Goal: Task Accomplishment & Management: Manage account settings

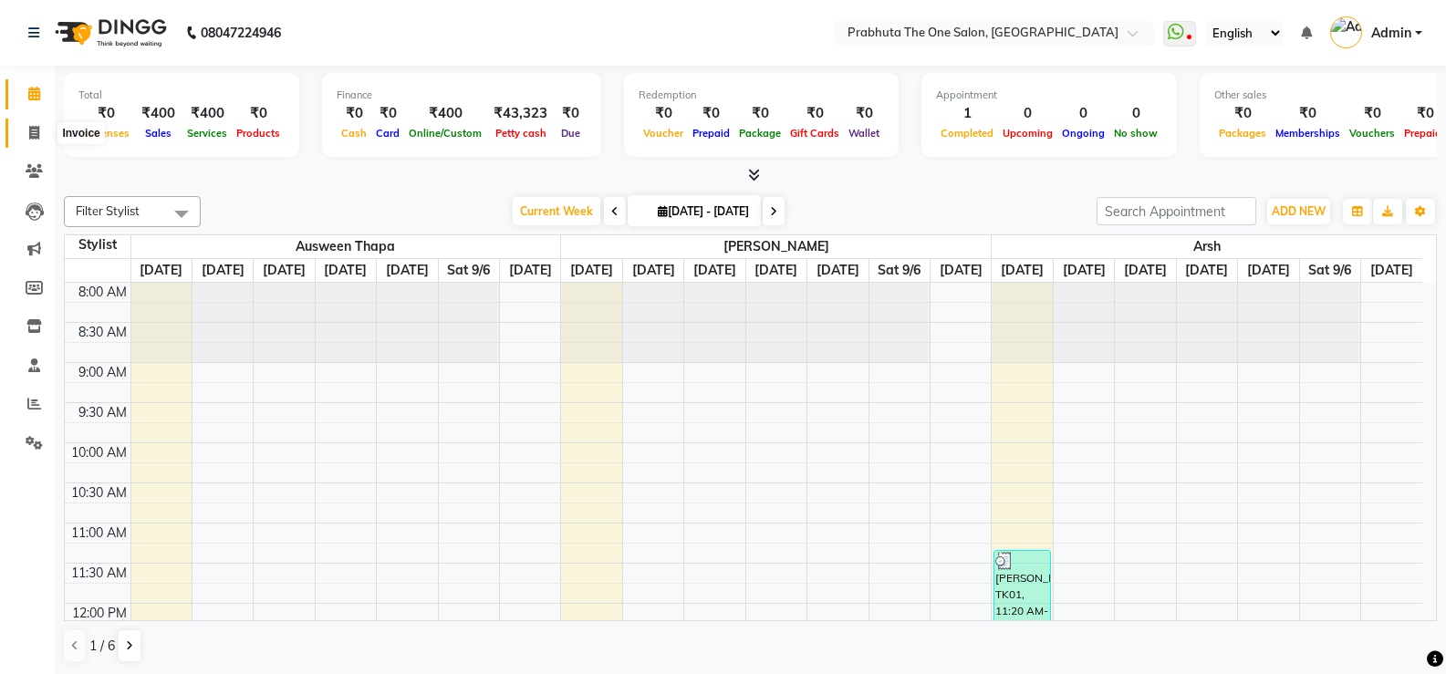
click at [29, 137] on icon at bounding box center [34, 133] width 10 height 14
select select "service"
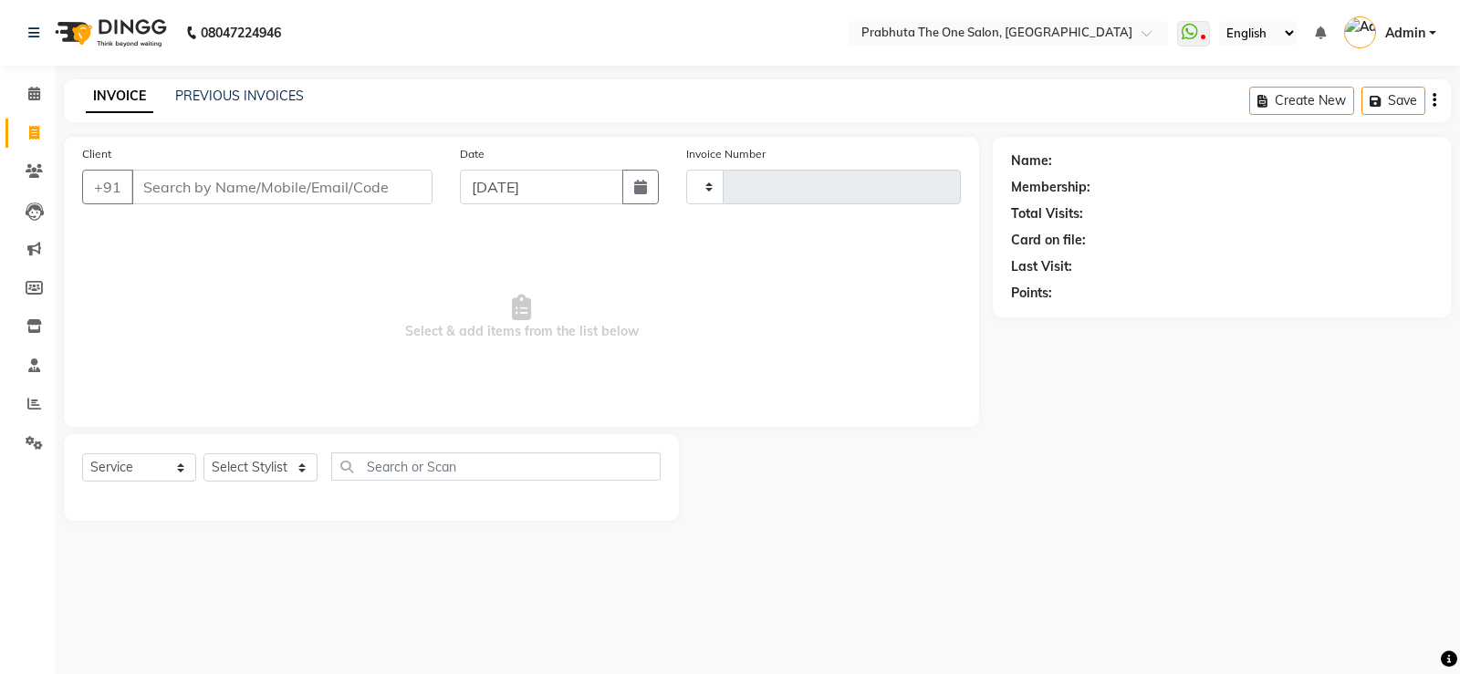
type input "1164"
select select "5326"
click at [190, 183] on input "Client" at bounding box center [281, 187] width 301 height 35
click at [192, 189] on input "Client" at bounding box center [281, 187] width 301 height 35
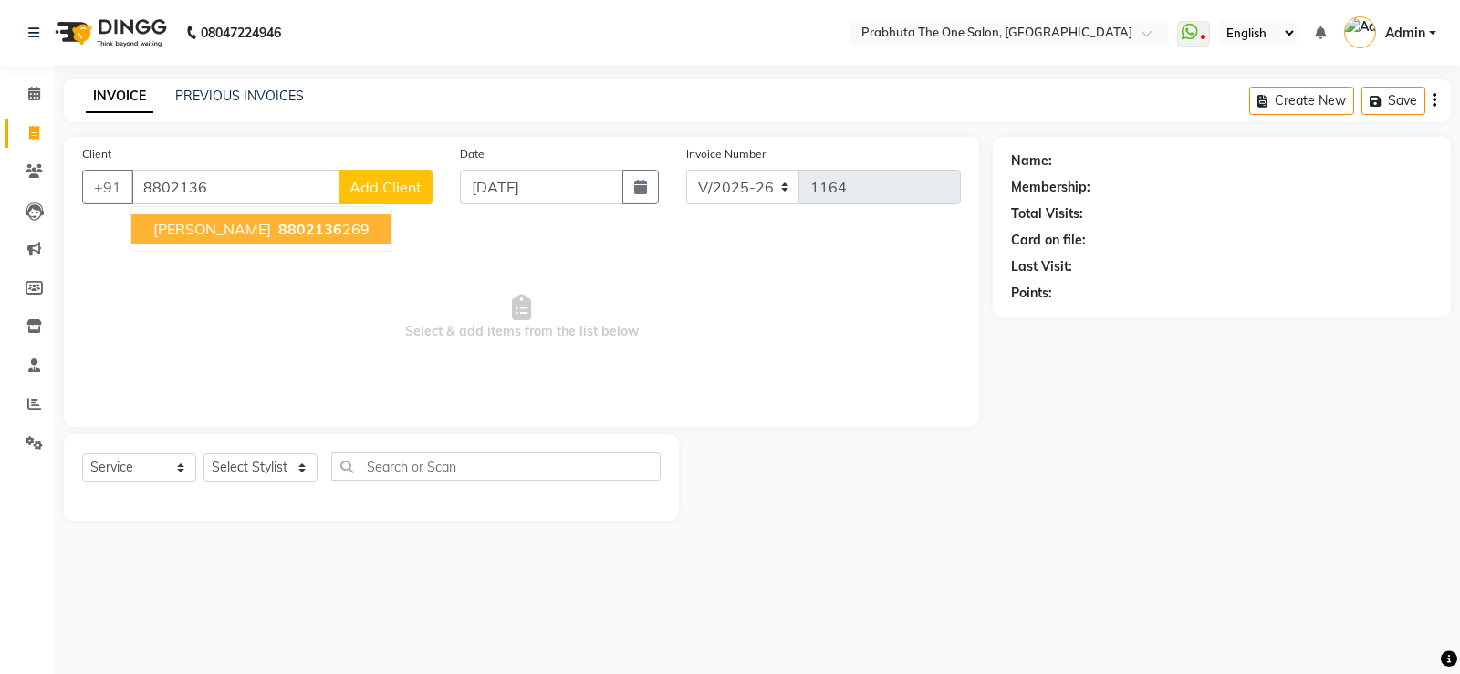
click at [172, 241] on button "[PERSON_NAME] 8802136 269" at bounding box center [261, 228] width 260 height 29
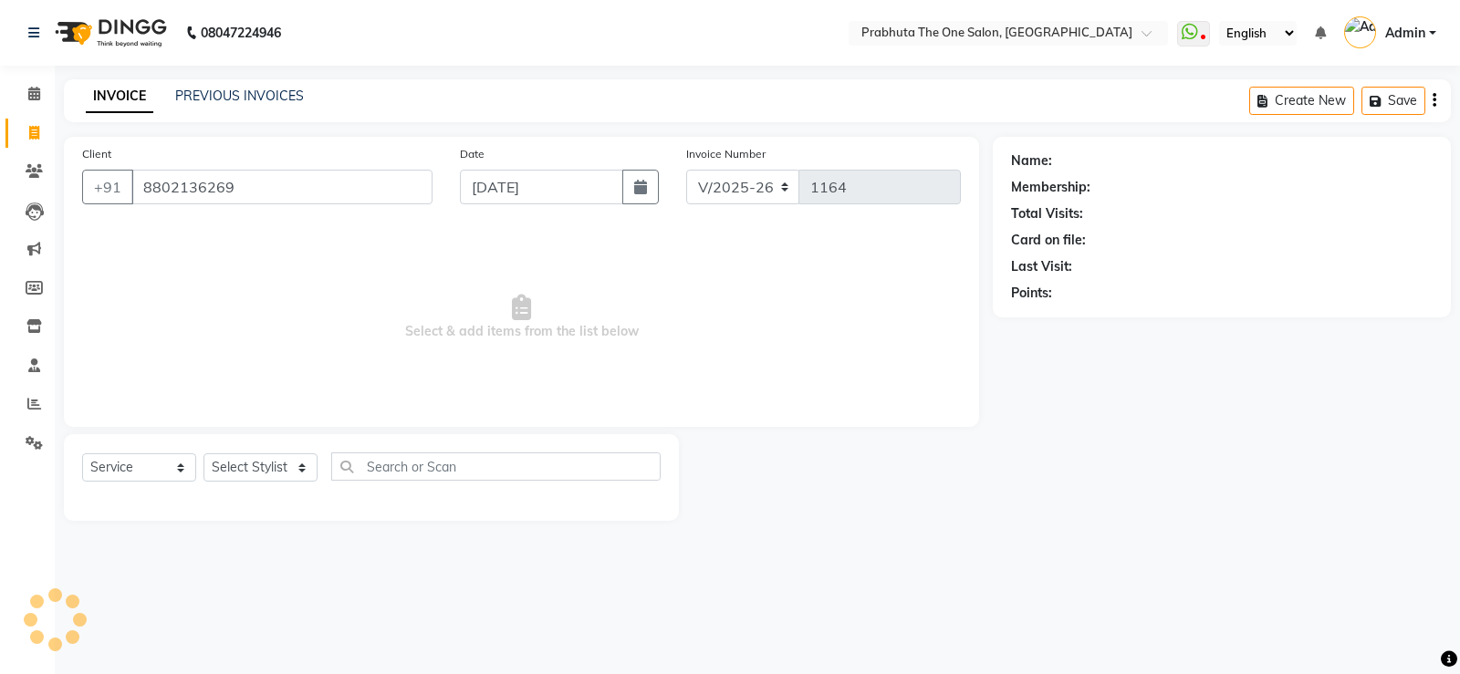
type input "8802136269"
select select "1: Object"
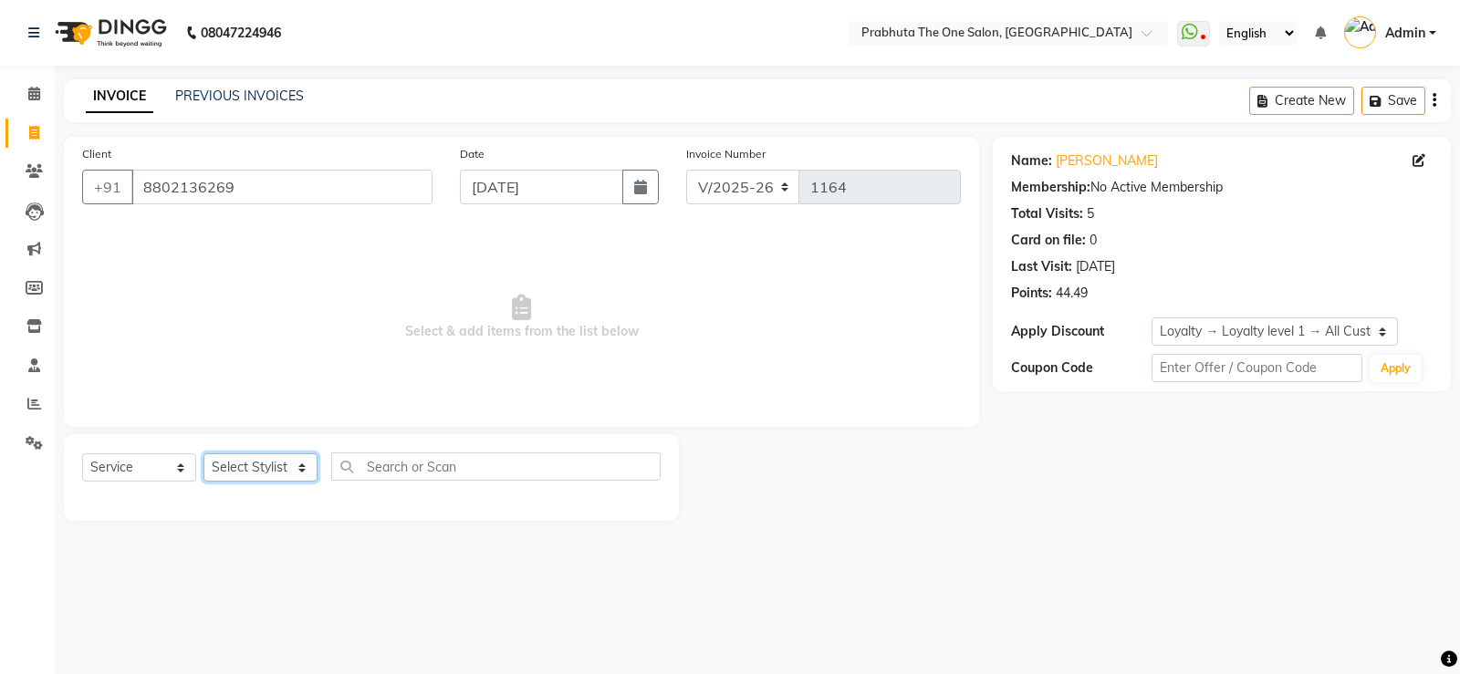
click at [228, 468] on select "Select Stylist [PERSON_NAME] [PERSON_NAME] ausween [PERSON_NAME] [PERSON_NAME] …" at bounding box center [260, 467] width 114 height 28
select select "85764"
click at [203, 453] on select "Select Stylist [PERSON_NAME] [PERSON_NAME] ausween [PERSON_NAME] [PERSON_NAME] …" at bounding box center [260, 467] width 114 height 28
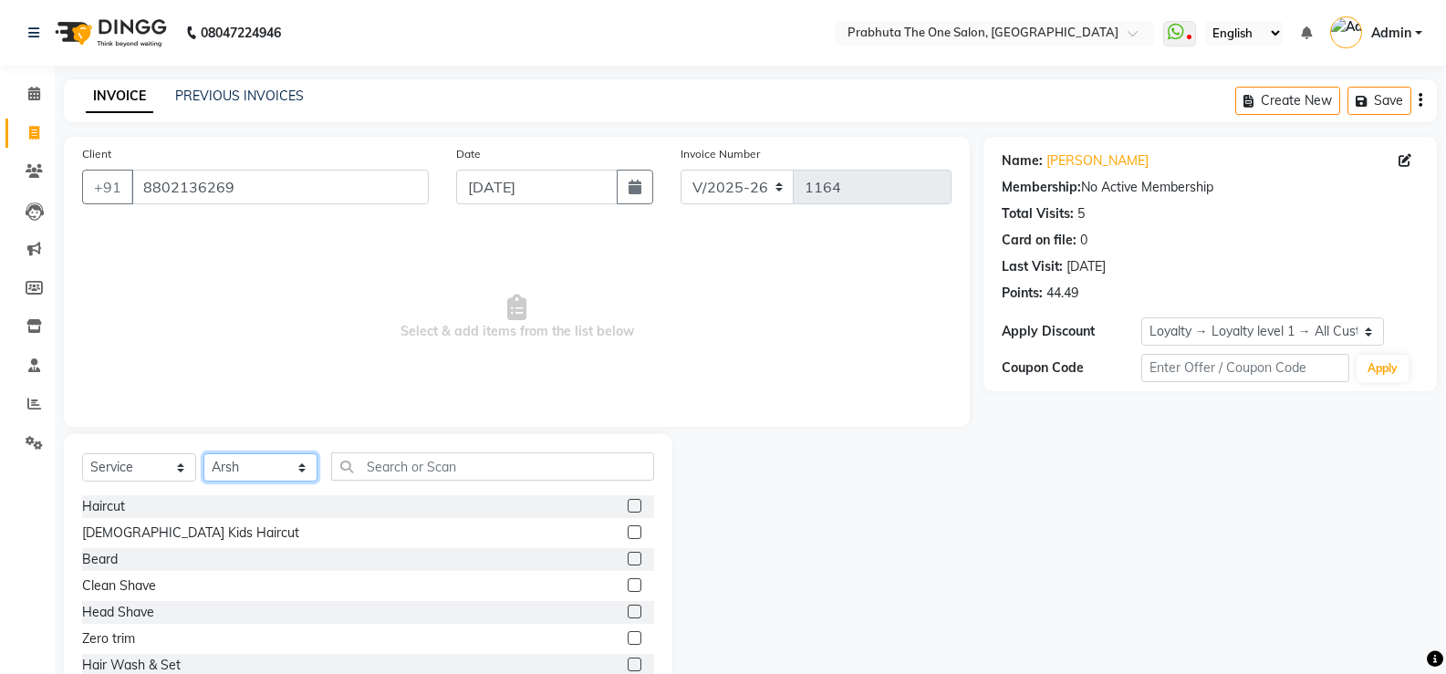
scroll to position [160, 0]
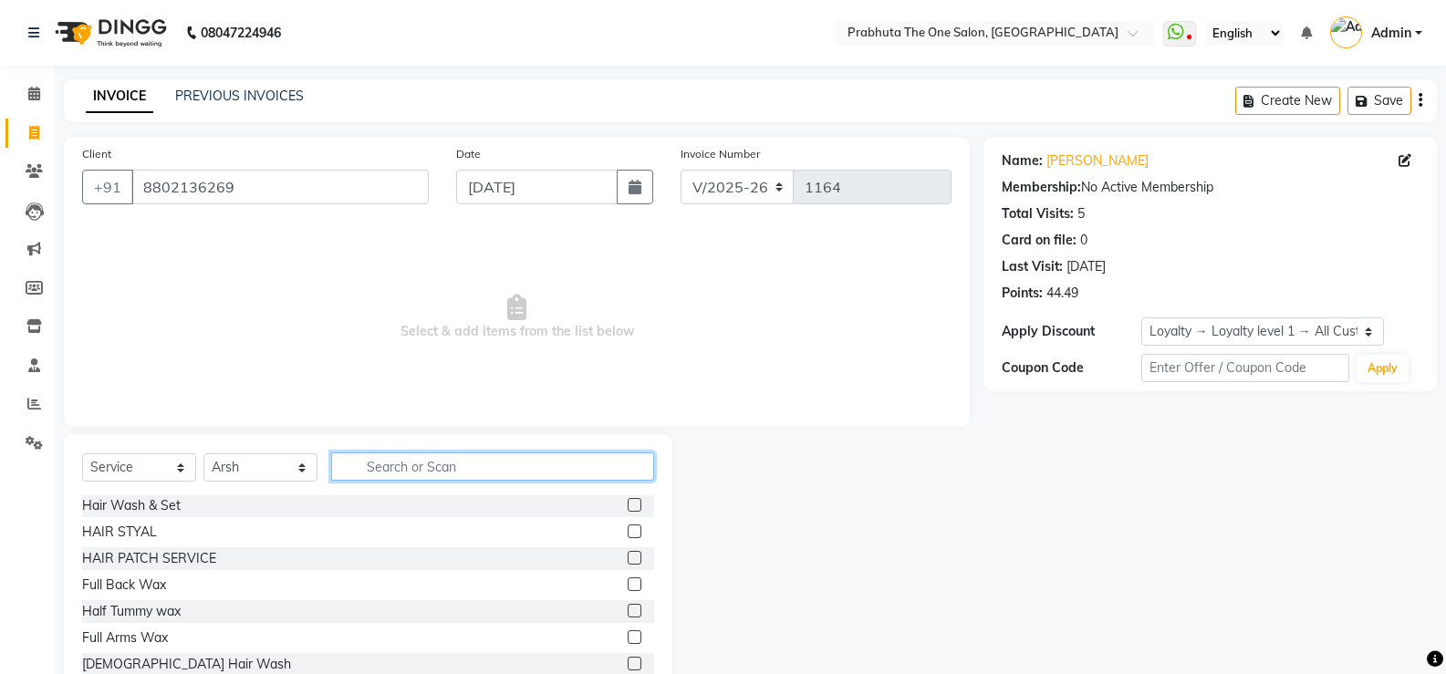
click at [361, 471] on input "text" at bounding box center [492, 467] width 323 height 28
type input "be"
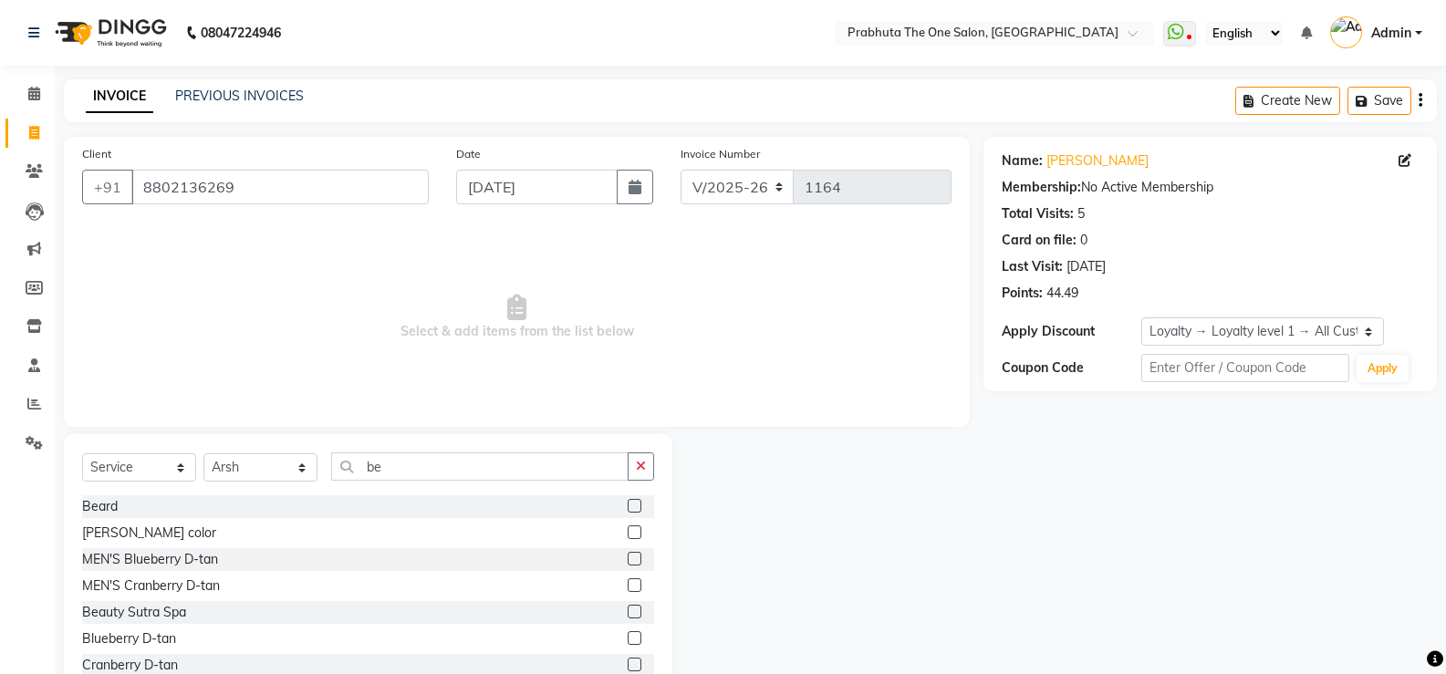
click at [628, 512] on label at bounding box center [635, 506] width 14 height 14
click at [628, 512] on input "checkbox" at bounding box center [634, 507] width 12 height 12
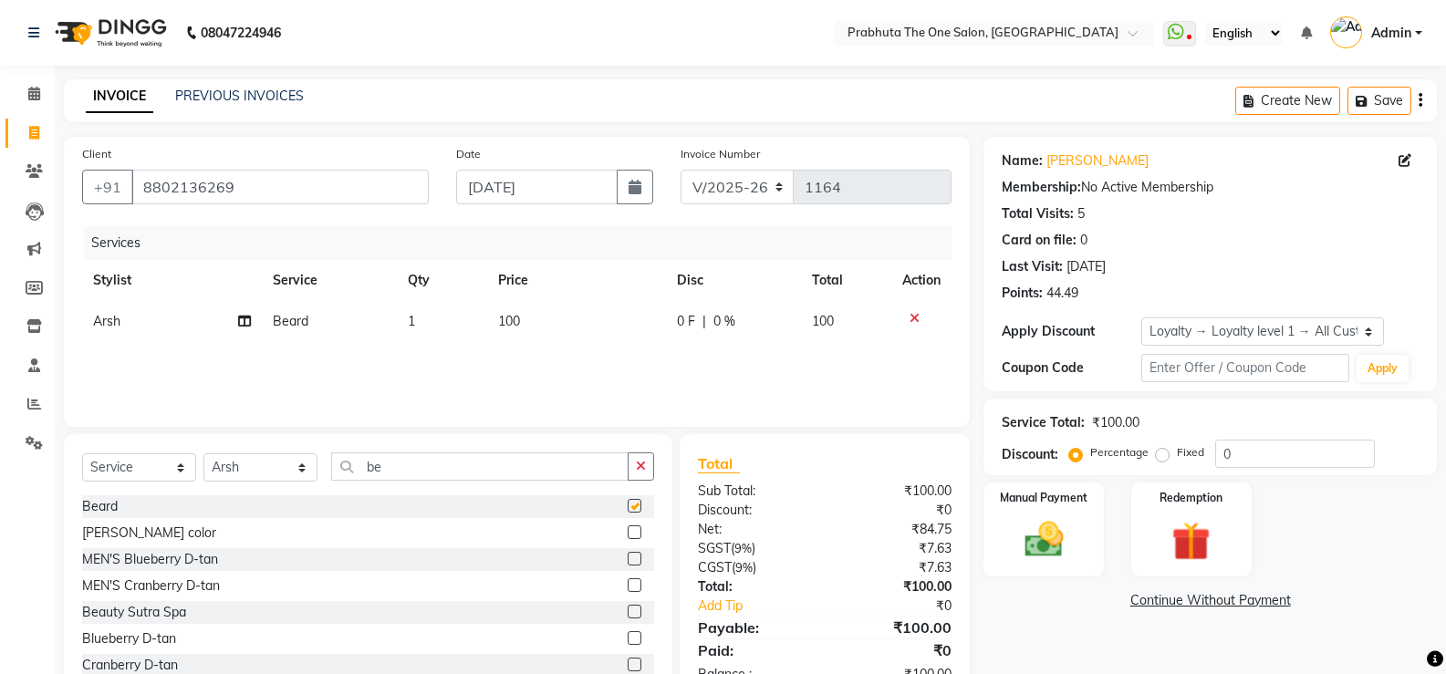
checkbox input "false"
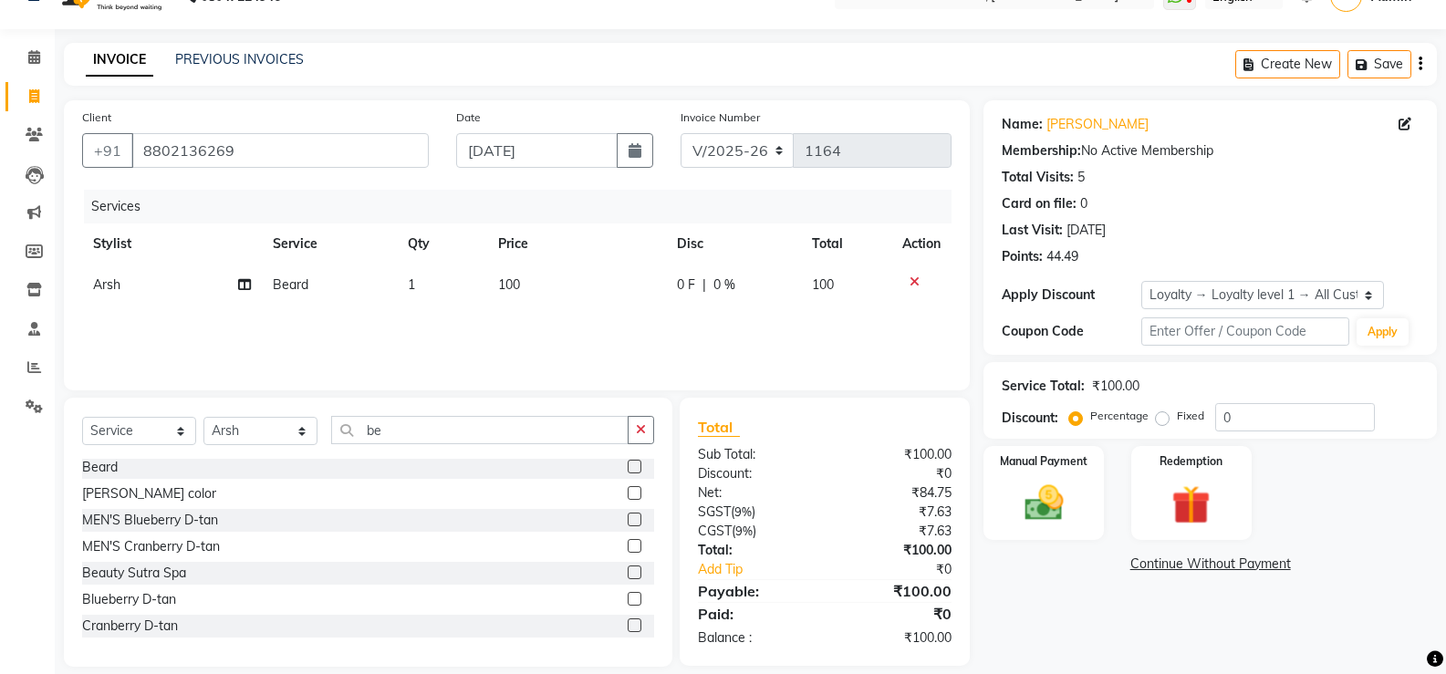
scroll to position [57, 0]
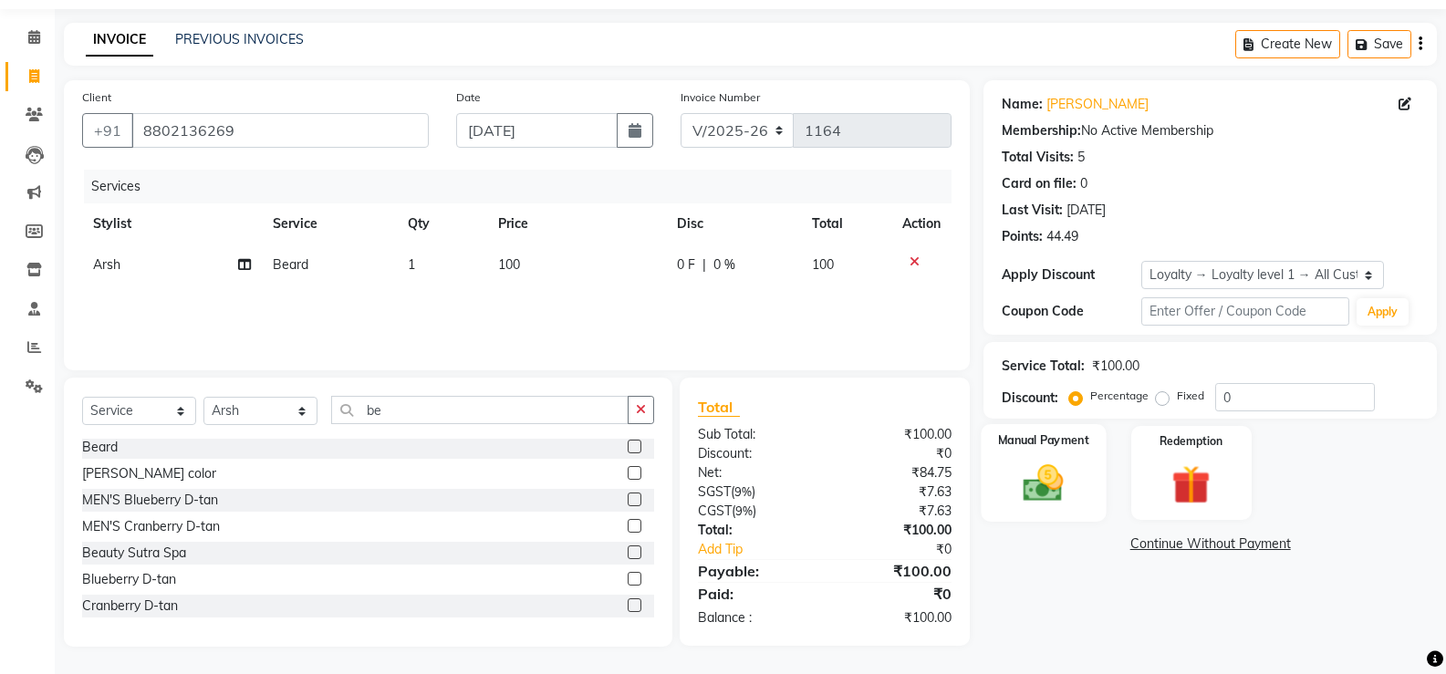
click at [1025, 463] on img at bounding box center [1043, 483] width 65 height 47
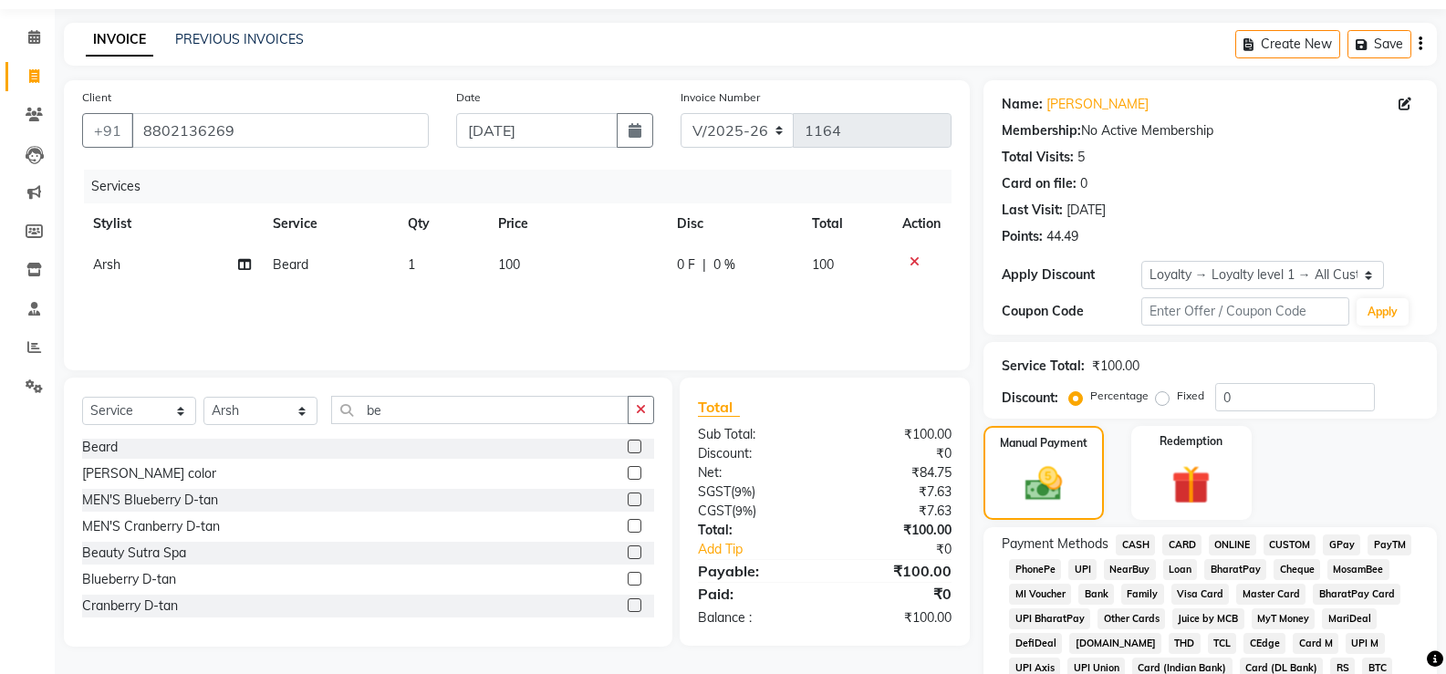
click at [1227, 539] on span "ONLINE" at bounding box center [1232, 545] width 47 height 21
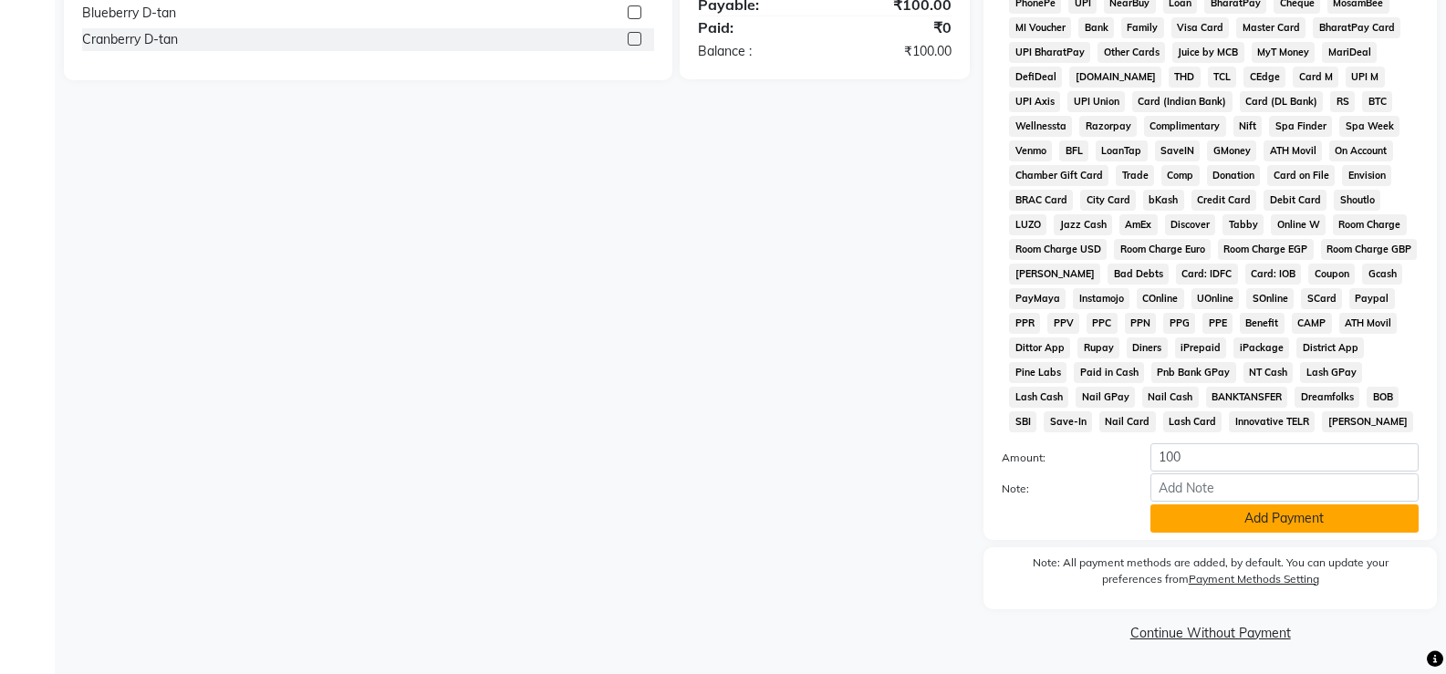
click at [1218, 511] on button "Add Payment" at bounding box center [1284, 519] width 268 height 28
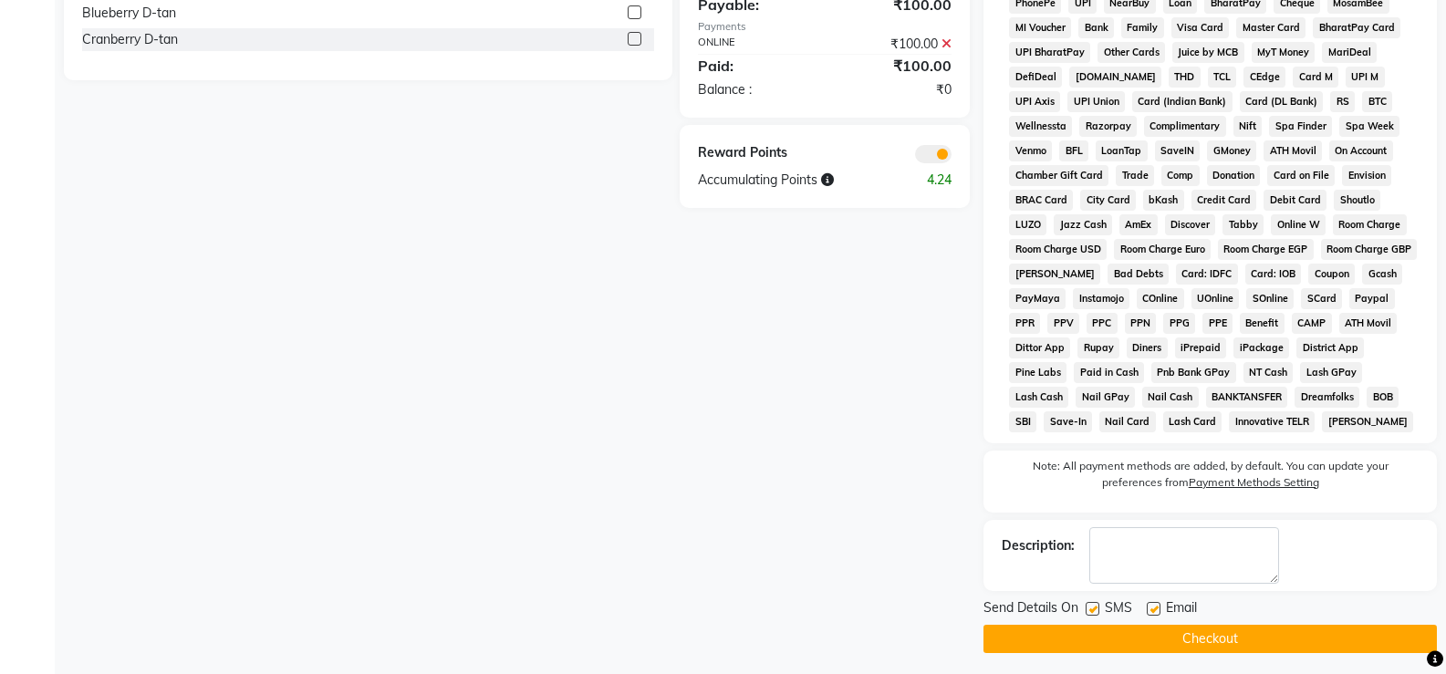
click at [1160, 638] on button "Checkout" at bounding box center [1210, 639] width 453 height 28
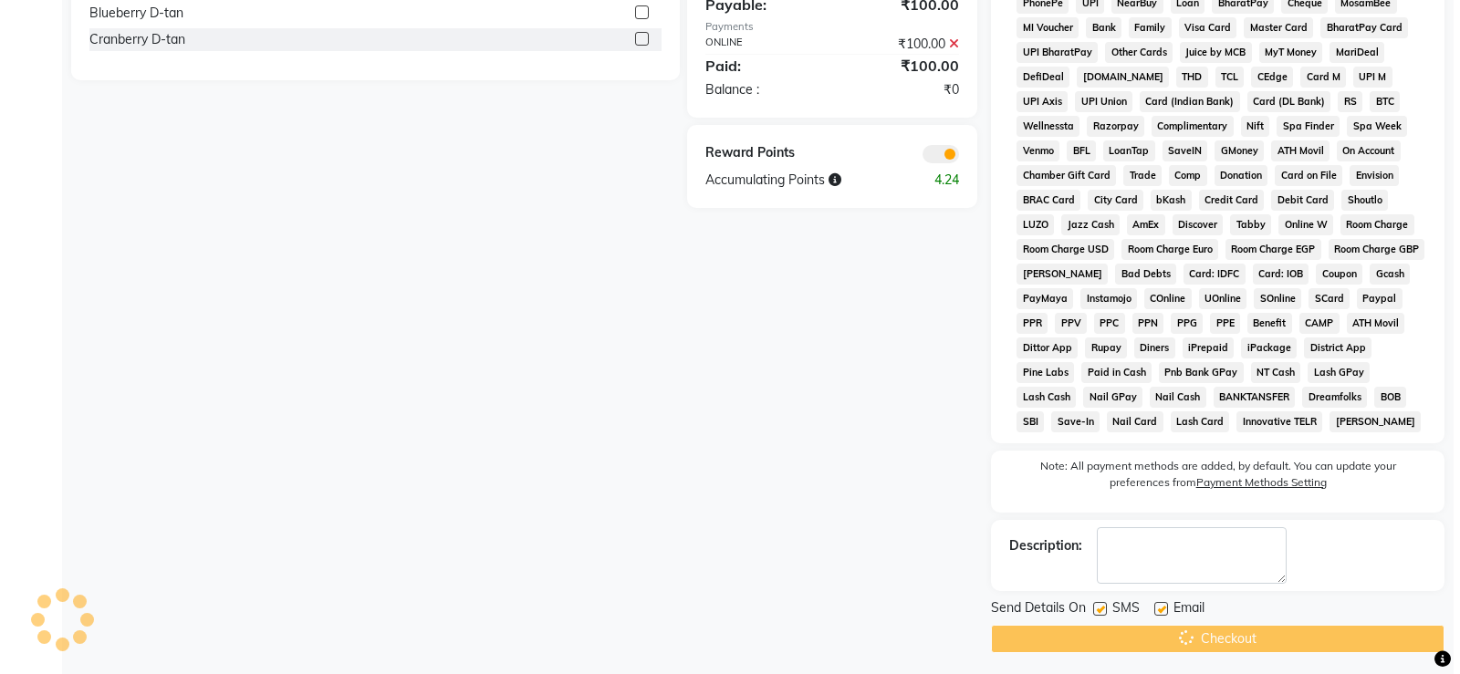
scroll to position [0, 0]
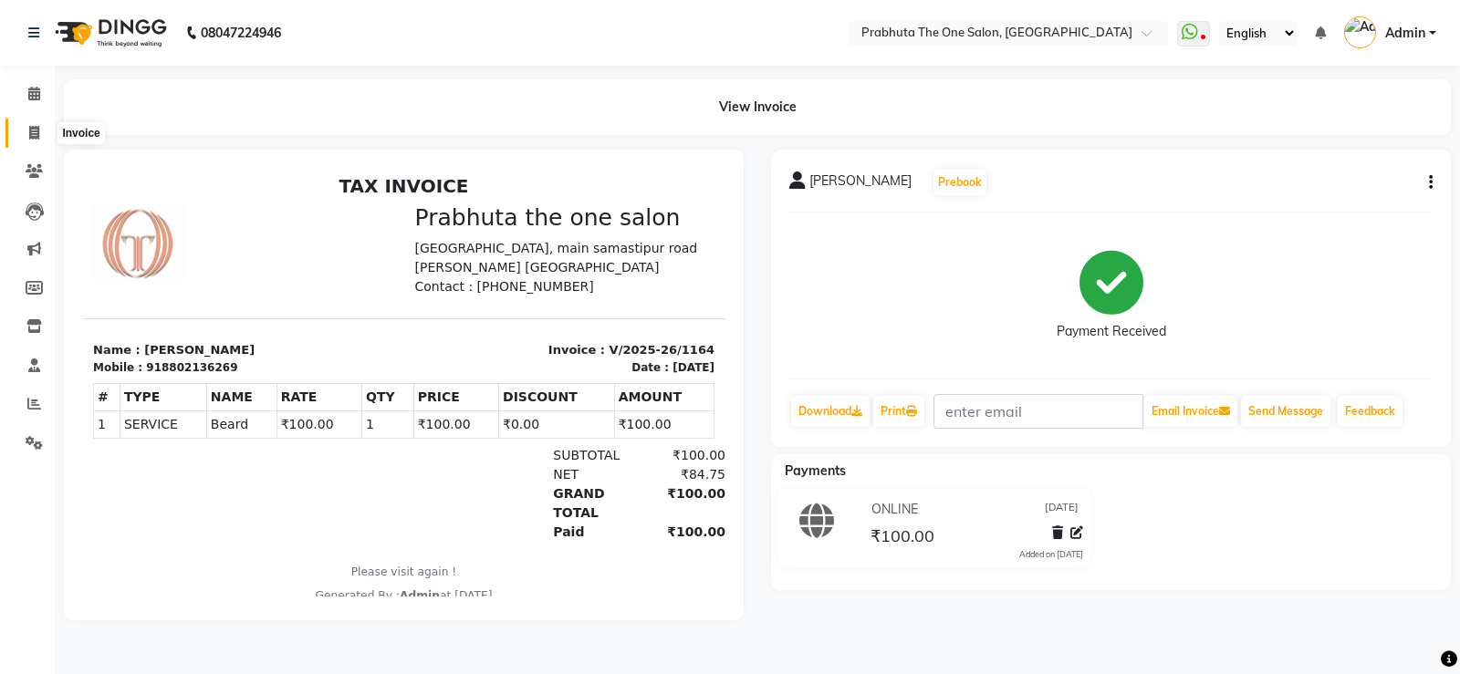
click at [24, 133] on span at bounding box center [34, 133] width 32 height 21
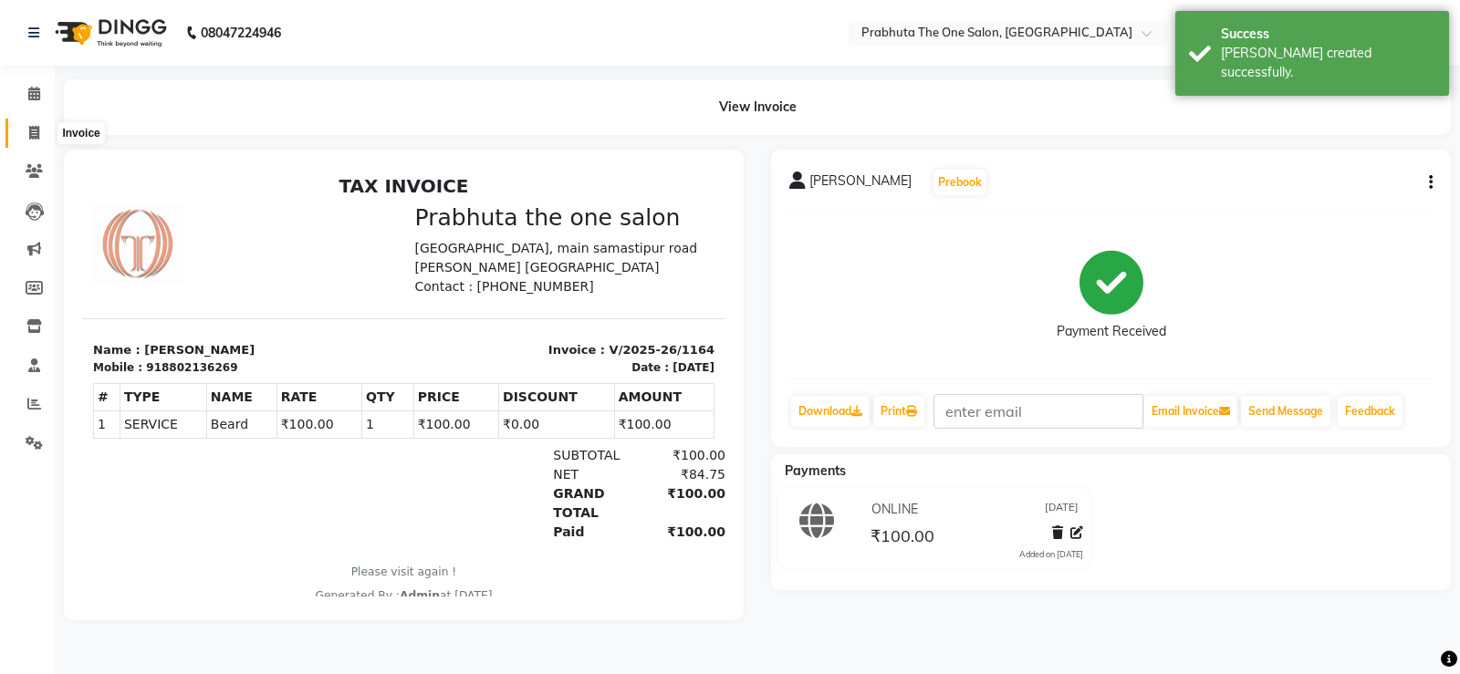
select select "5326"
select select "service"
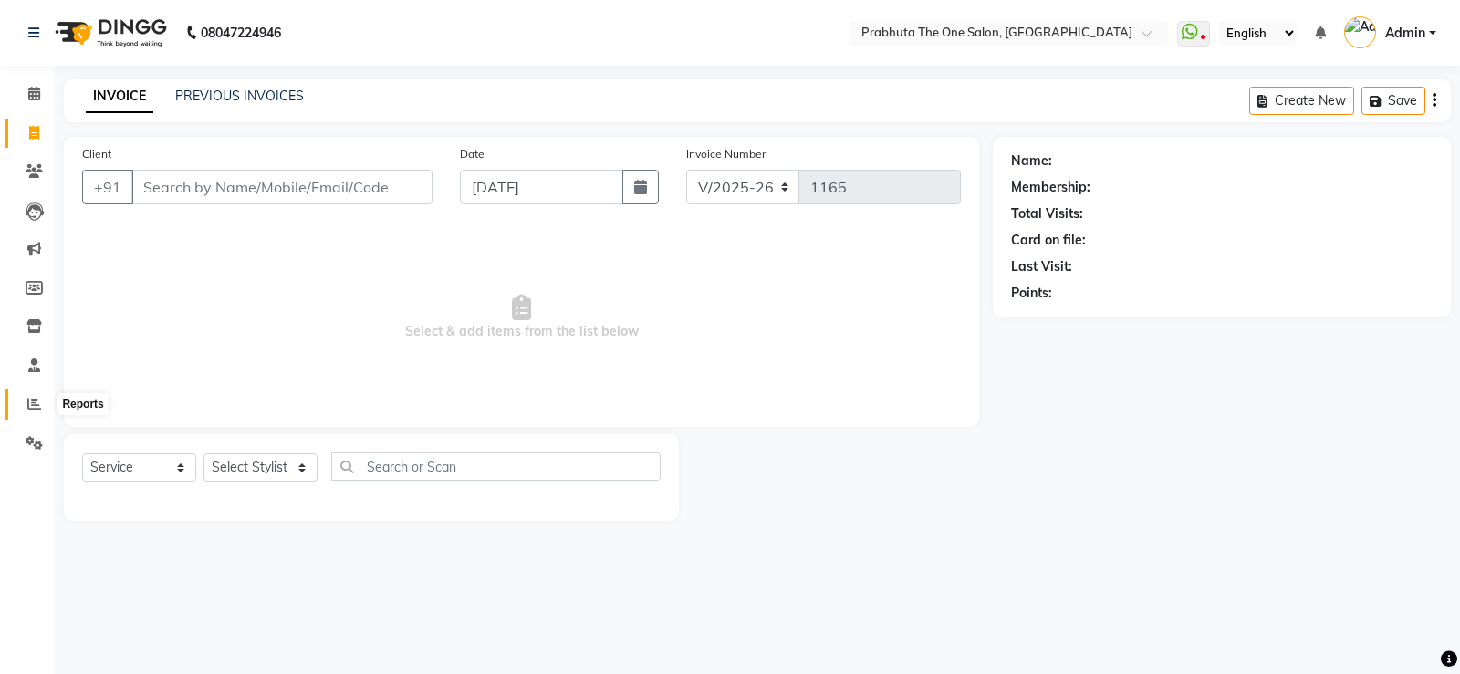
click at [37, 401] on icon at bounding box center [34, 404] width 14 height 14
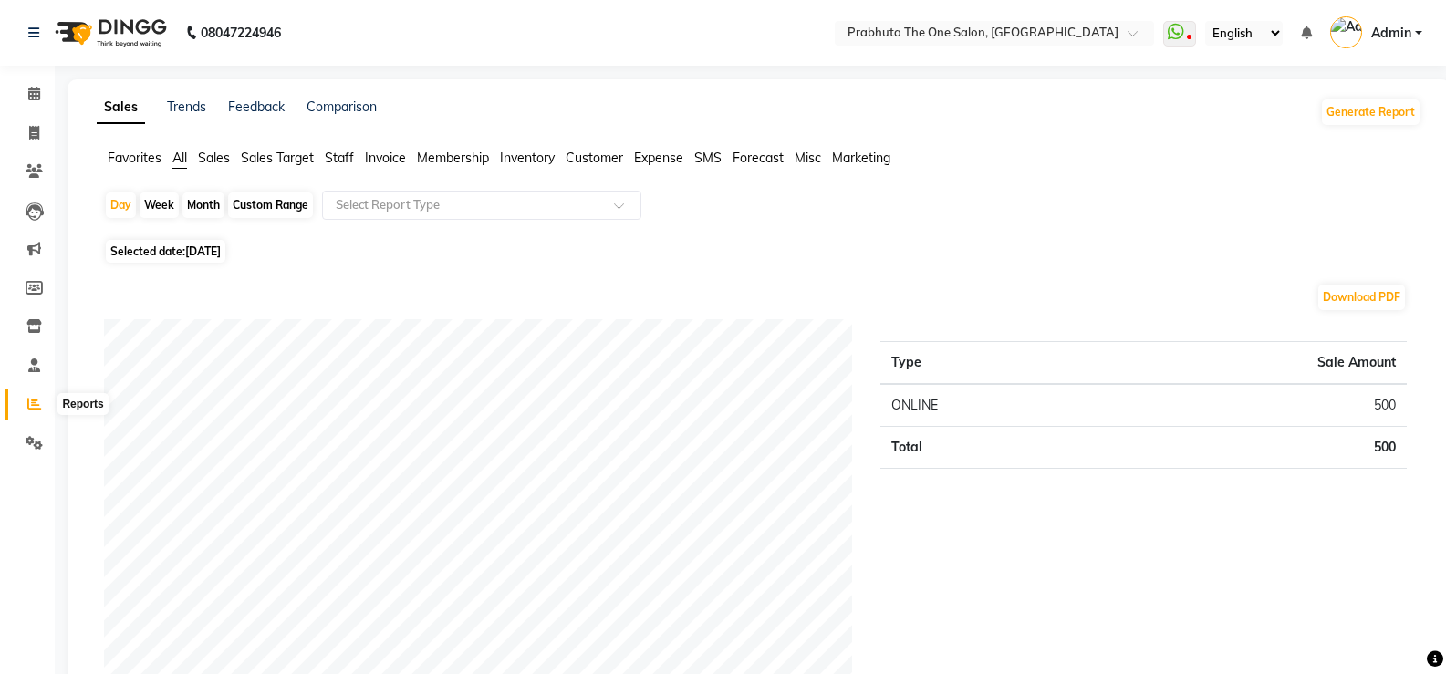
click at [44, 403] on span at bounding box center [34, 404] width 32 height 21
click at [37, 368] on icon at bounding box center [34, 366] width 12 height 14
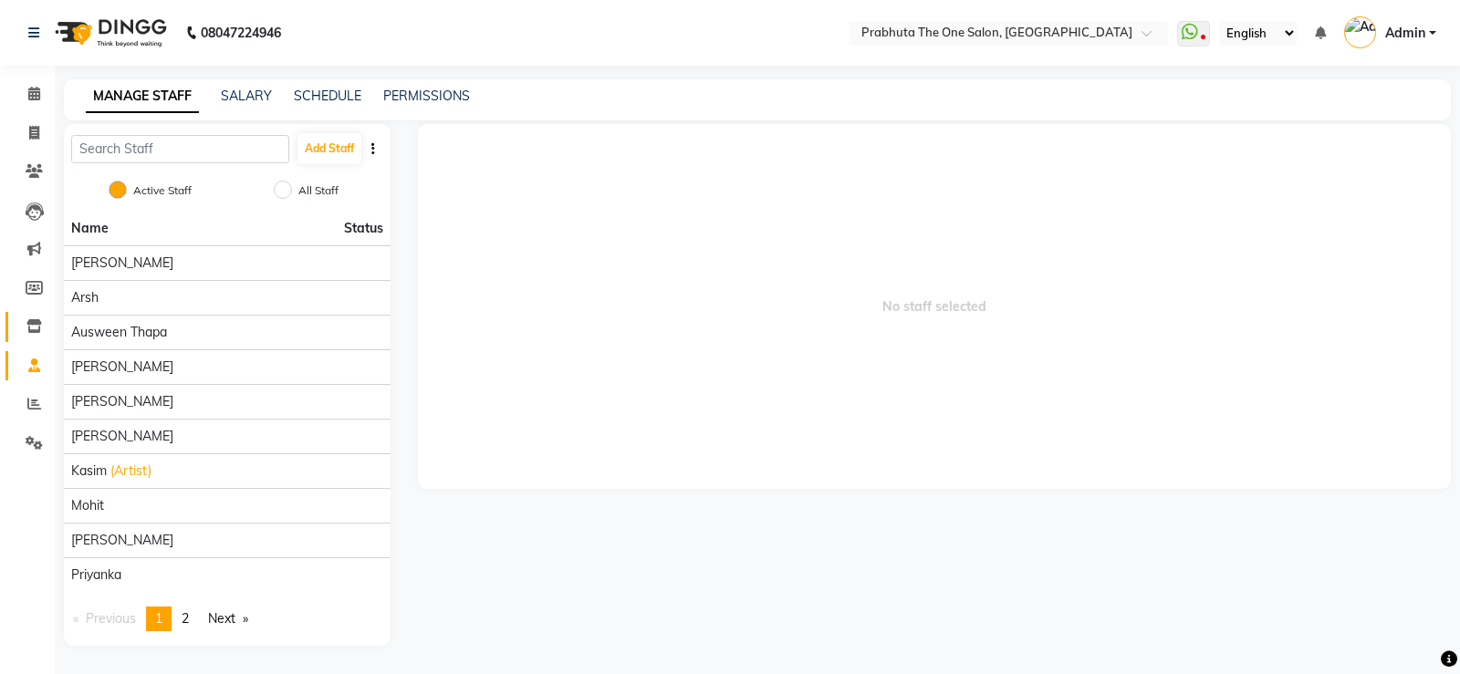
click at [51, 323] on div "Add Staff Active Staff All Staff Name Status [PERSON_NAME] [PERSON_NAME] auswee…" at bounding box center [227, 385] width 354 height 522
